Goal: Task Accomplishment & Management: Use online tool/utility

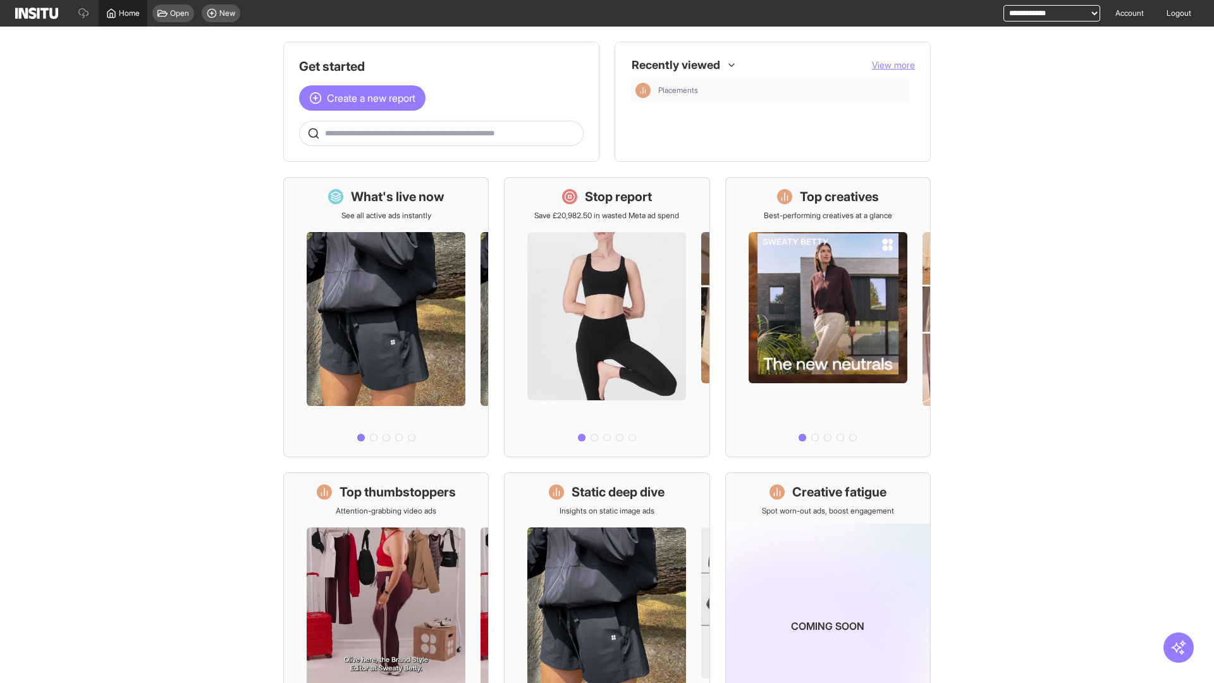
click at [123, 13] on span "Home" at bounding box center [129, 13] width 21 height 10
click at [365, 98] on span "Create a new report" at bounding box center [371, 97] width 89 height 15
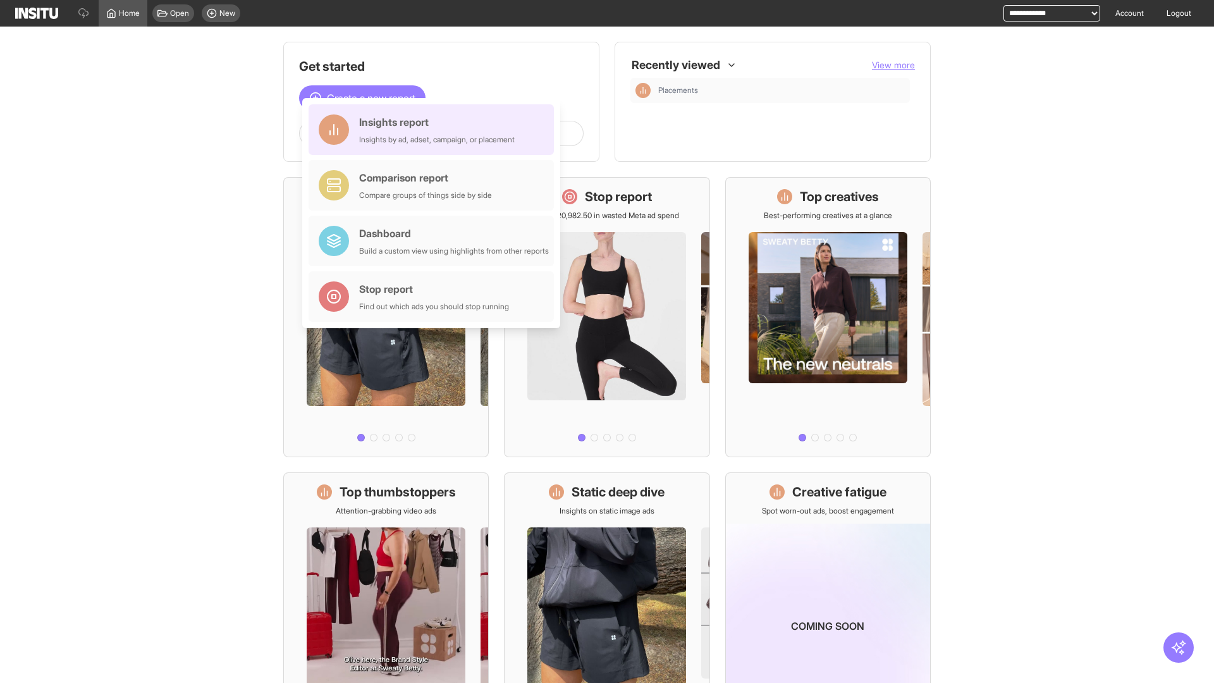
click at [434, 130] on div "Insights report Insights by ad, adset, campaign, or placement" at bounding box center [437, 129] width 156 height 30
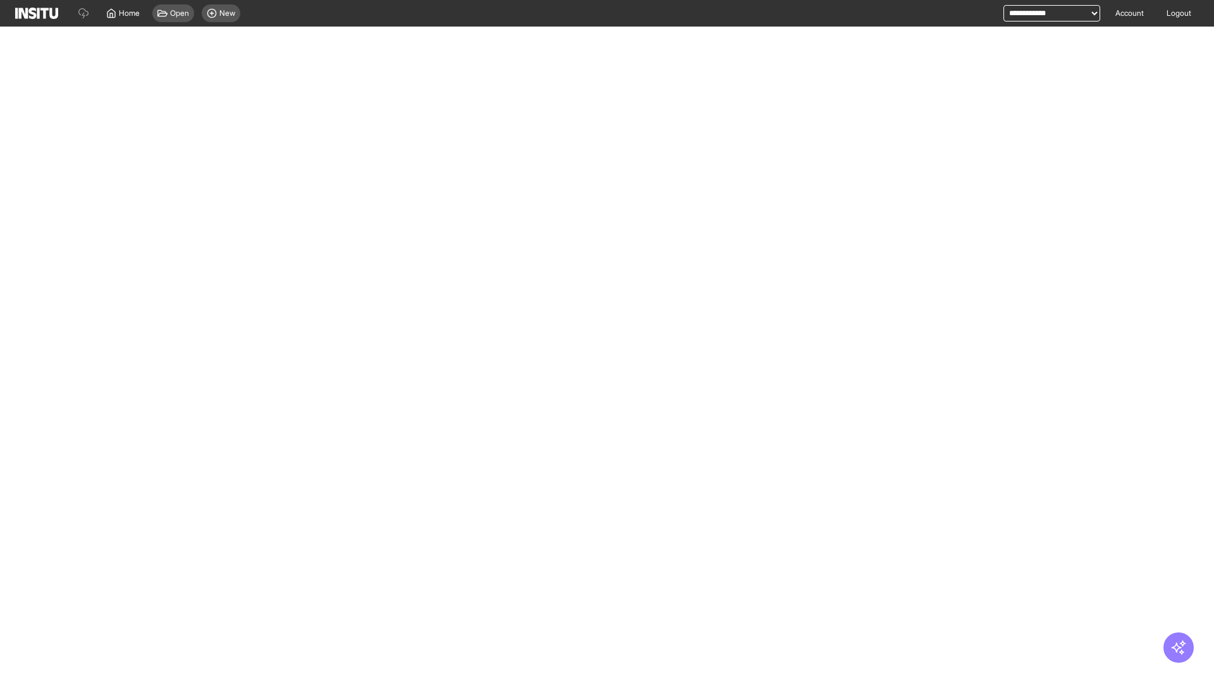
select select "**"
